Goal: Information Seeking & Learning: Find specific page/section

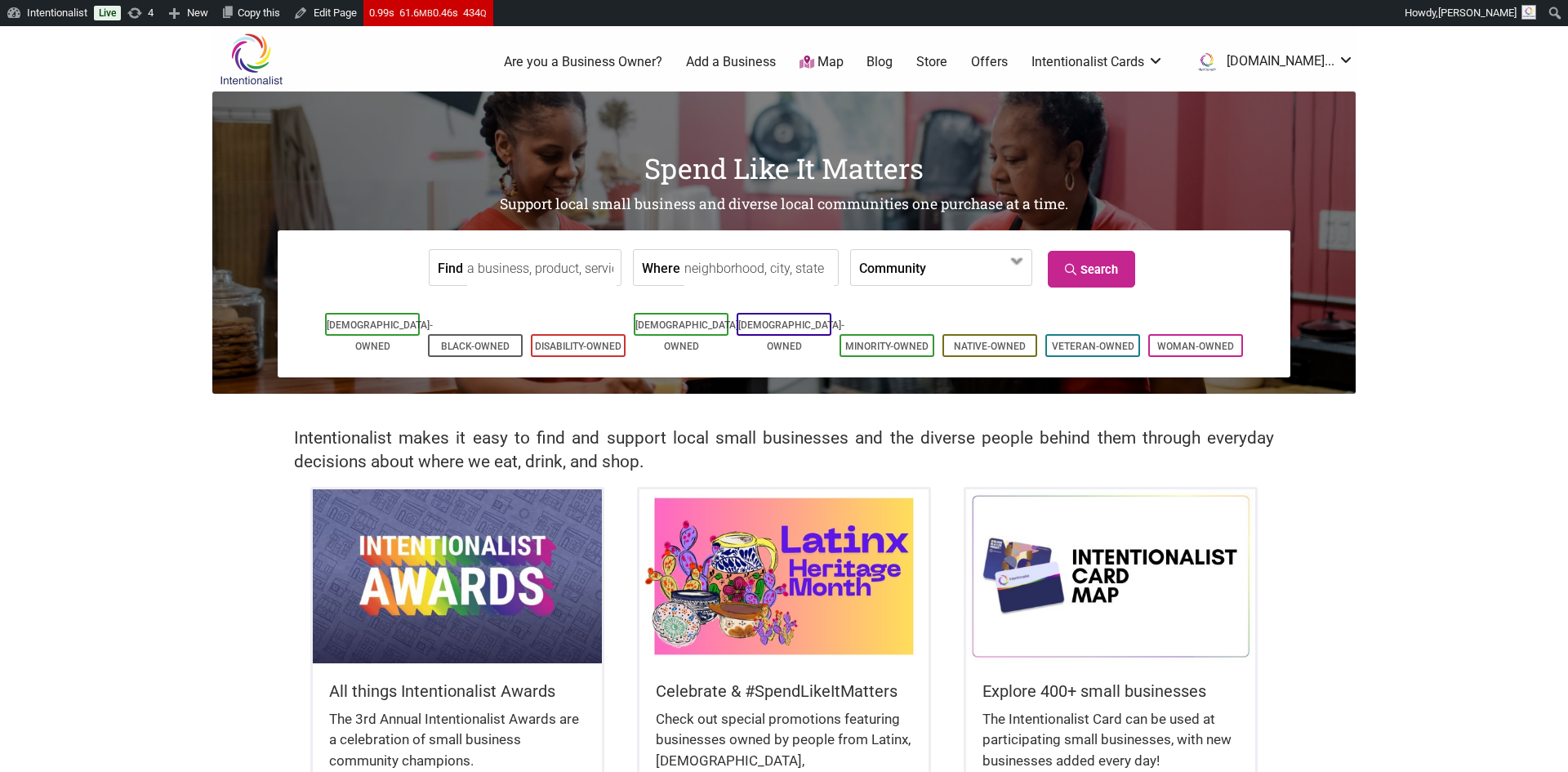
click at [499, 265] on input "Find" at bounding box center [542, 268] width 149 height 37
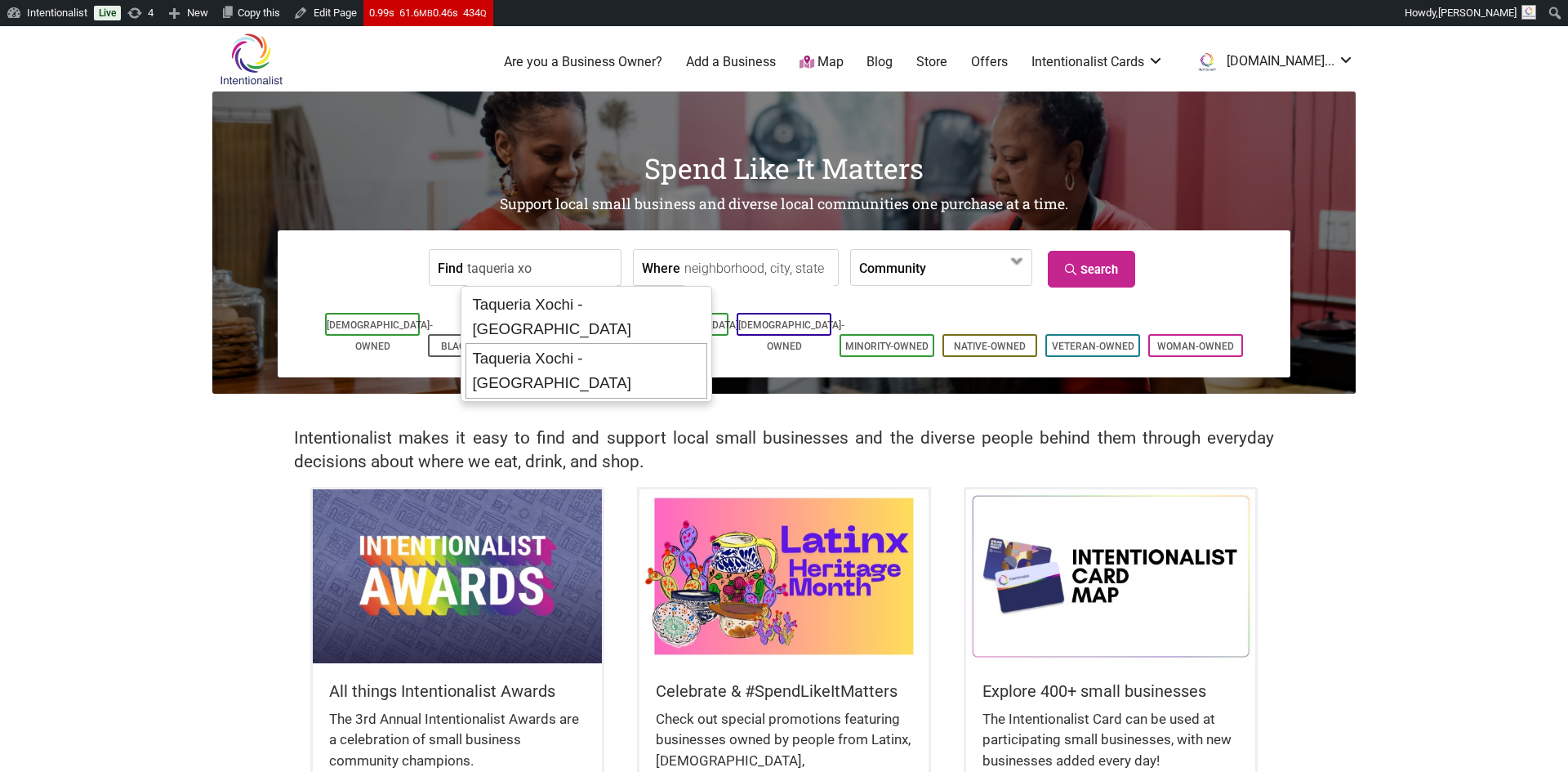
click at [504, 344] on div "Taqueria Xochi - The Square" at bounding box center [586, 371] width 242 height 56
type input "Taqueria Xochi - The Square"
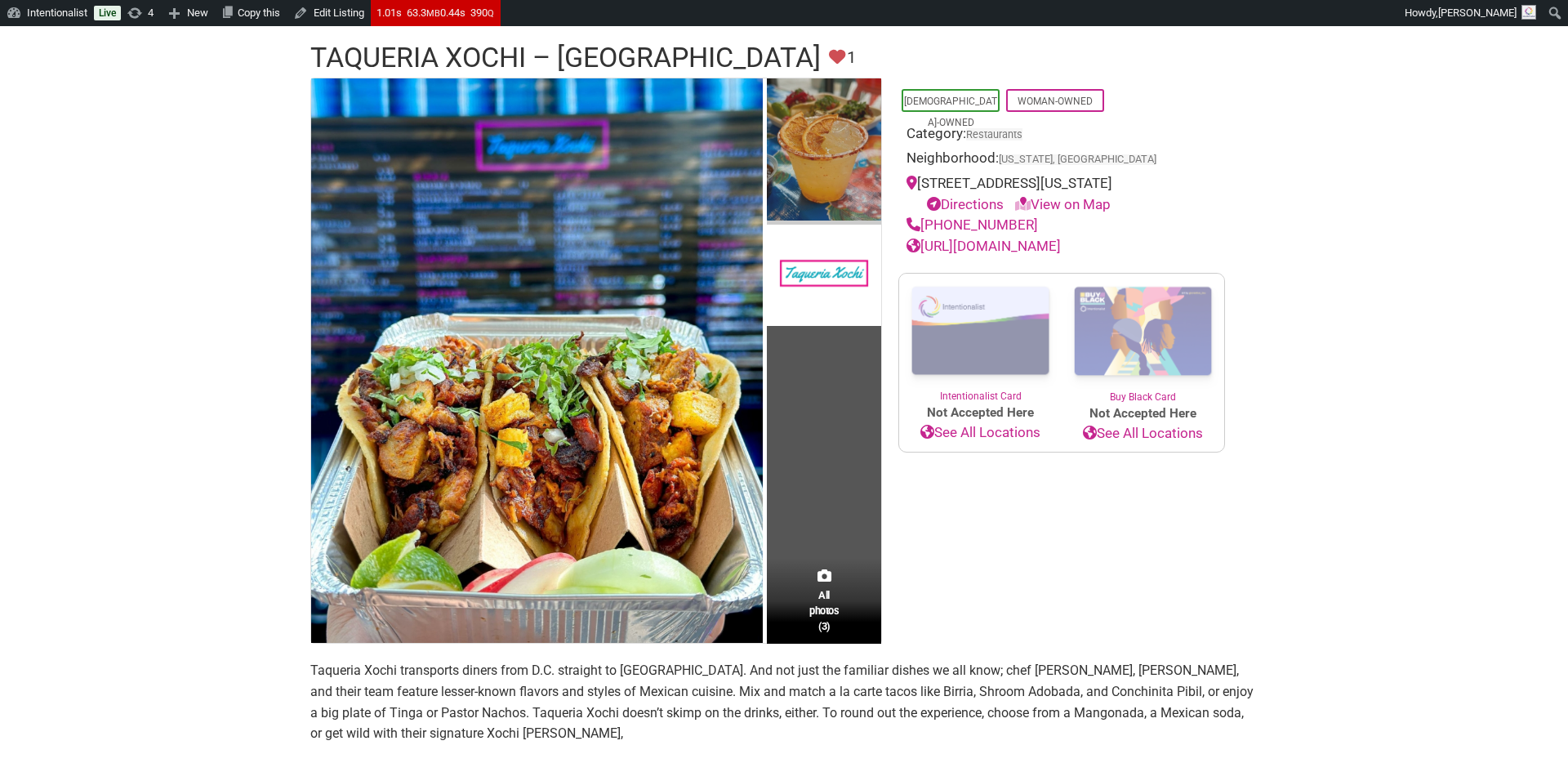
scroll to position [123, 0]
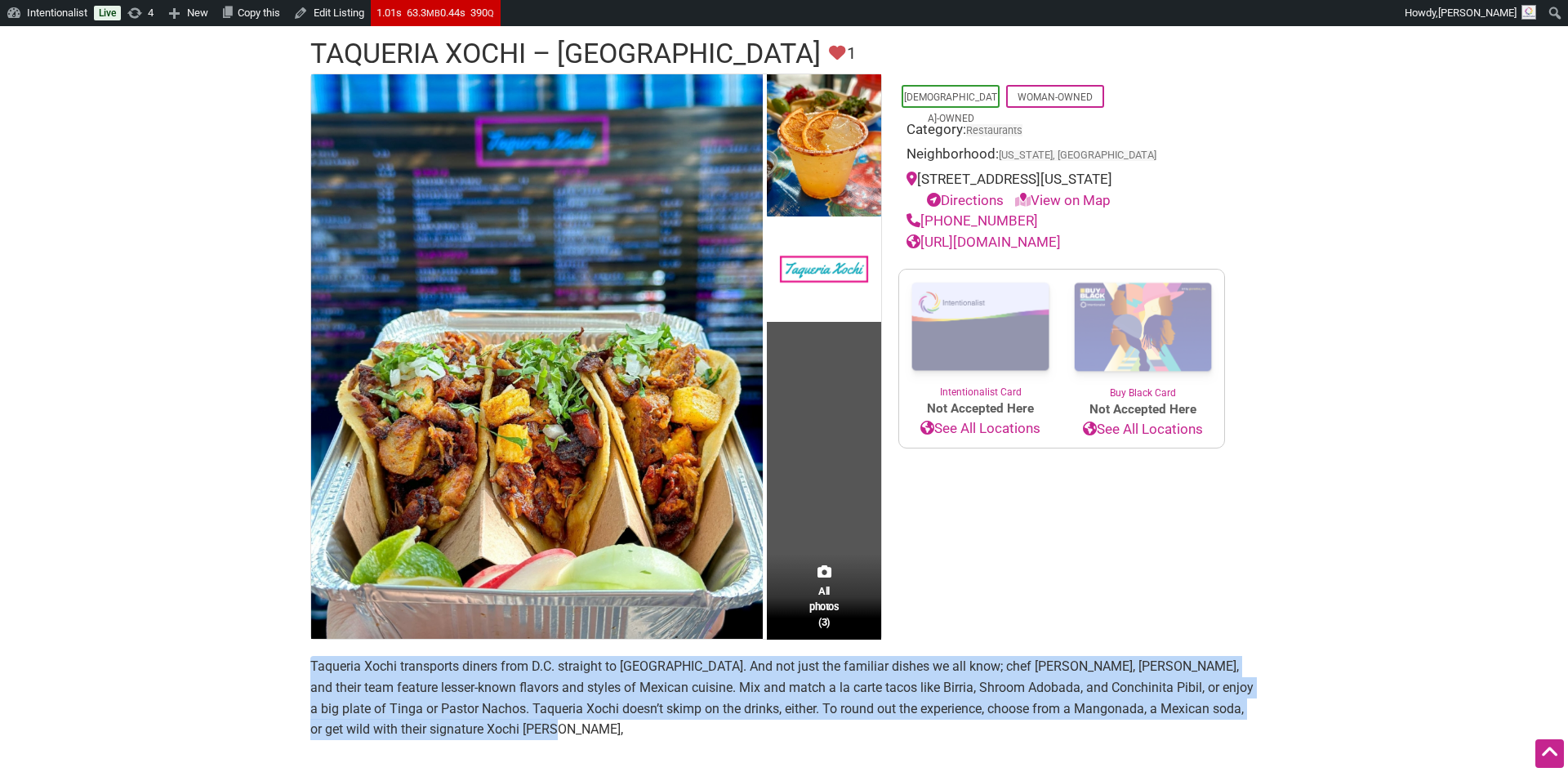
drag, startPoint x: 303, startPoint y: 664, endPoint x: 628, endPoint y: 726, distance: 330.9
click at [628, 726] on div "All photos (3) Latino-Owned Woman-Owned Category: Restaurants Neighborhood: Was…" at bounding box center [784, 651] width 980 height 1157
copy p "Taqueria Xochi transports diners from D.C. straight to Mexico. And not just the…"
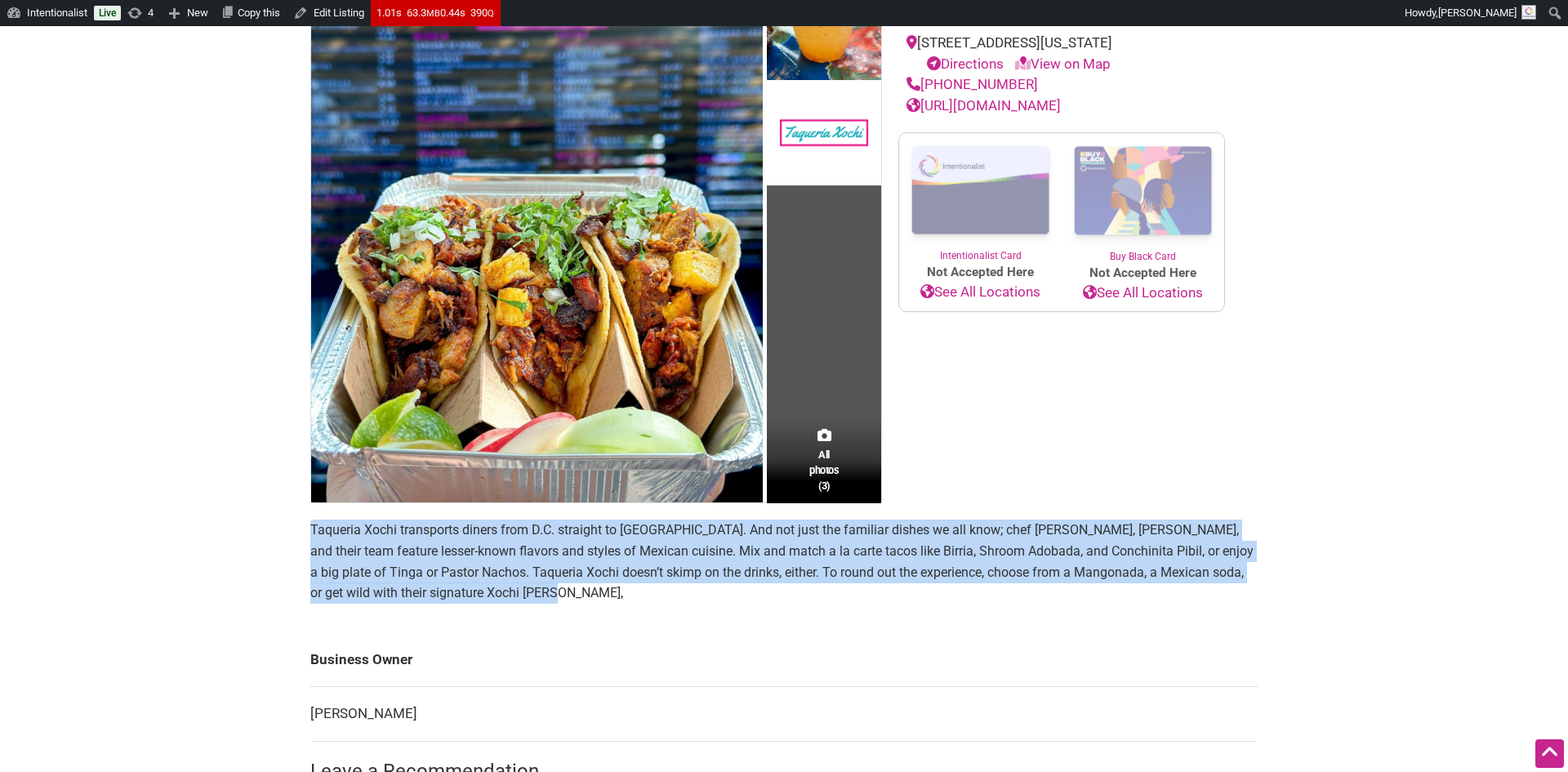
scroll to position [260, 0]
click at [979, 525] on p "Taqueria Xochi transports diners from D.C. straight to Mexico. And not just the…" at bounding box center [784, 559] width 947 height 83
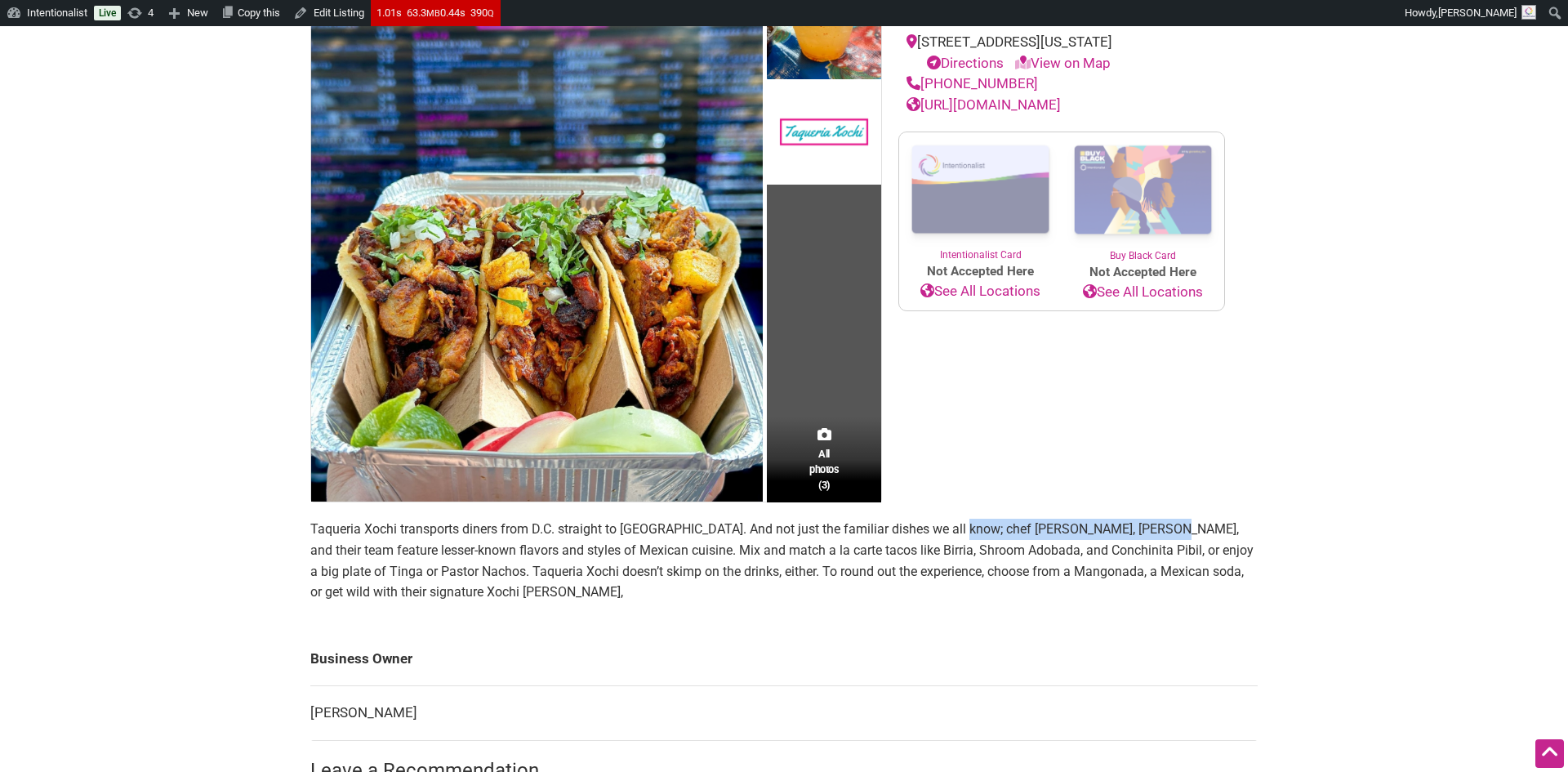
drag, startPoint x: 958, startPoint y: 525, endPoint x: 1155, endPoint y: 524, distance: 197.0
click at [1155, 524] on p "Taqueria Xochi transports diners from D.C. straight to Mexico. And not just the…" at bounding box center [784, 559] width 947 height 83
copy p "Teresa Padilla, Geraldine Mendoza"
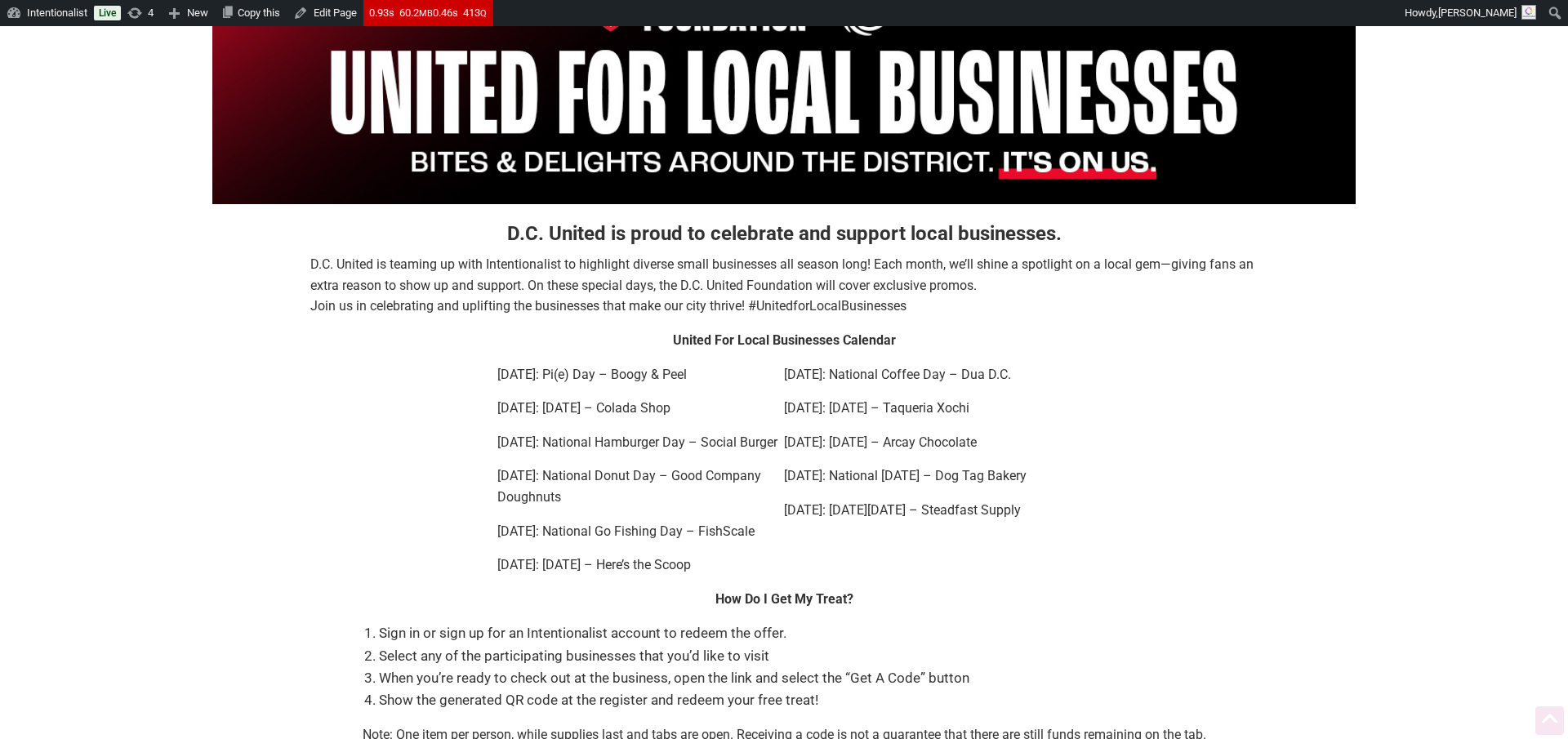
scroll to position [168, 0]
